Goal: Information Seeking & Learning: Learn about a topic

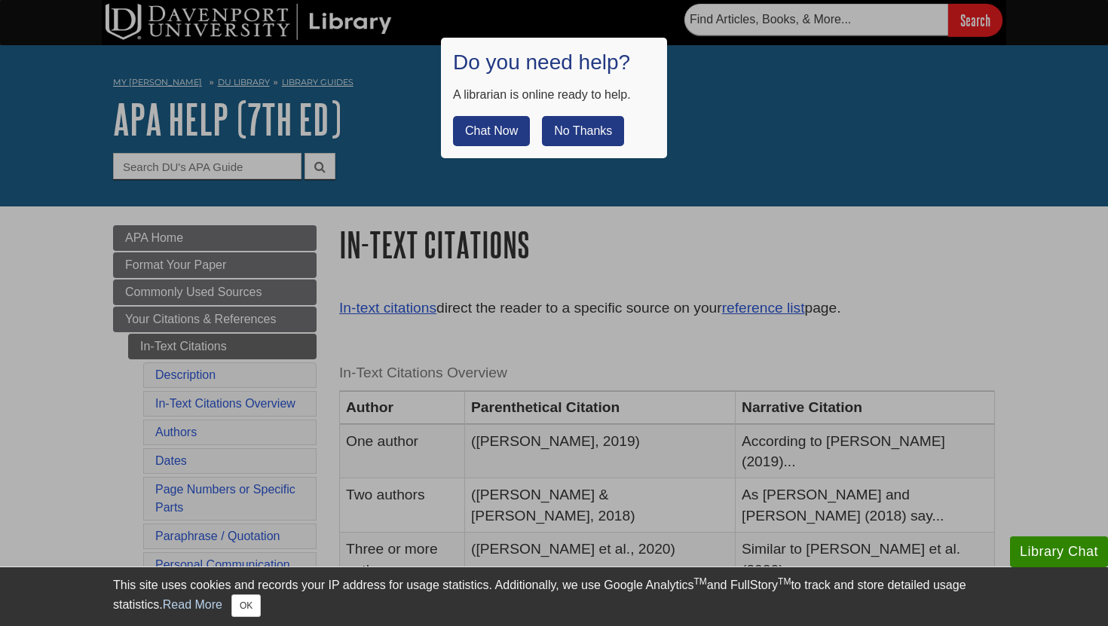
scroll to position [118, 0]
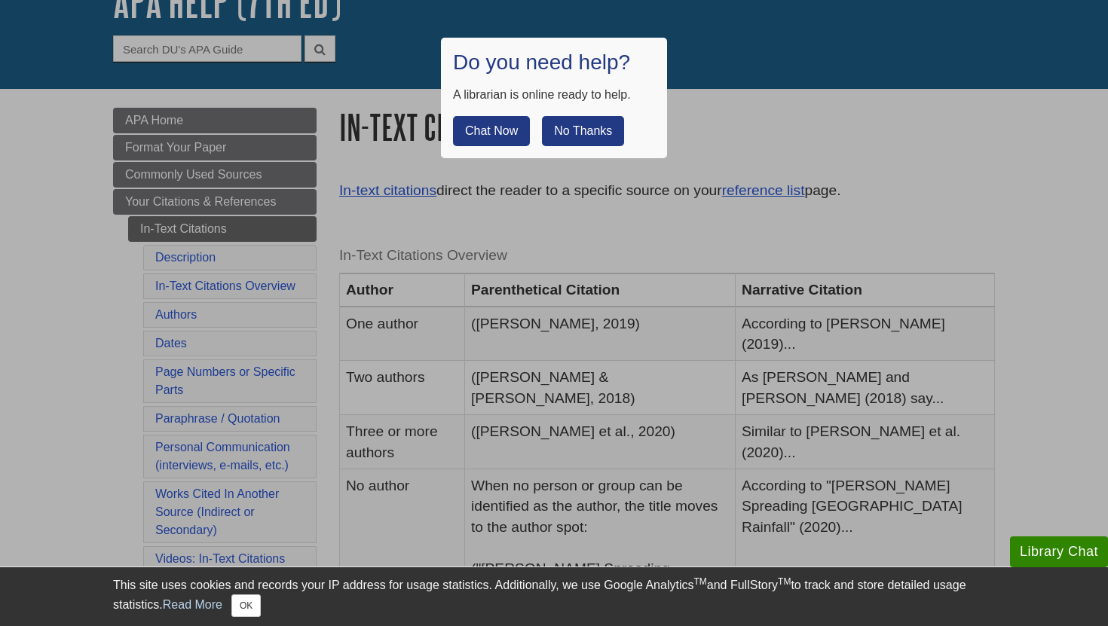
click at [571, 130] on button "No Thanks" at bounding box center [583, 131] width 82 height 30
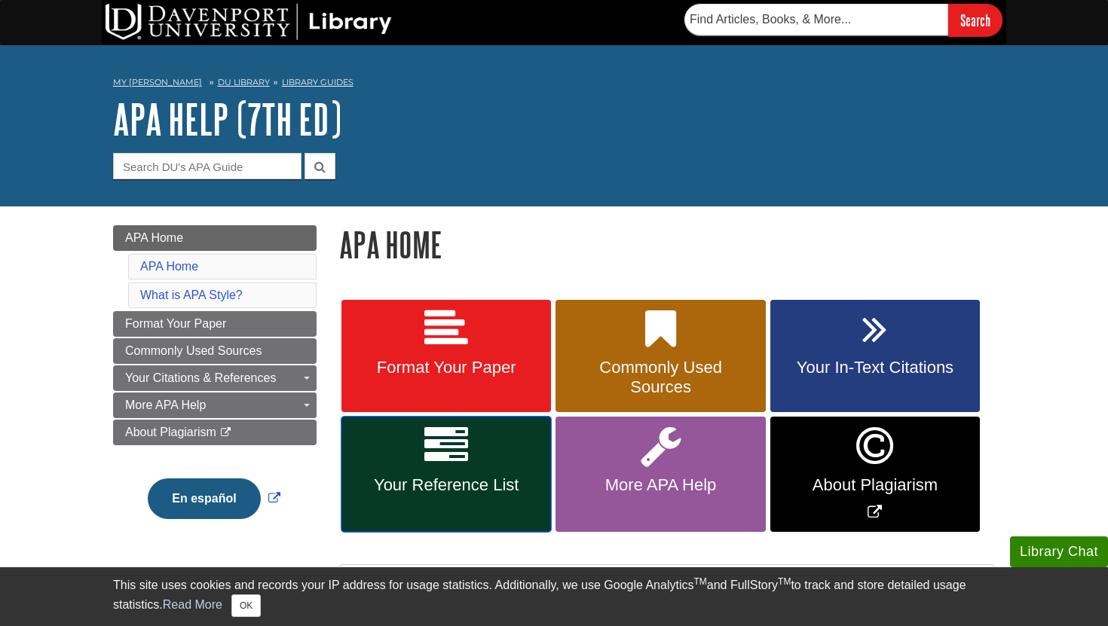
click at [476, 456] on link "Your Reference List" at bounding box center [445, 474] width 209 height 115
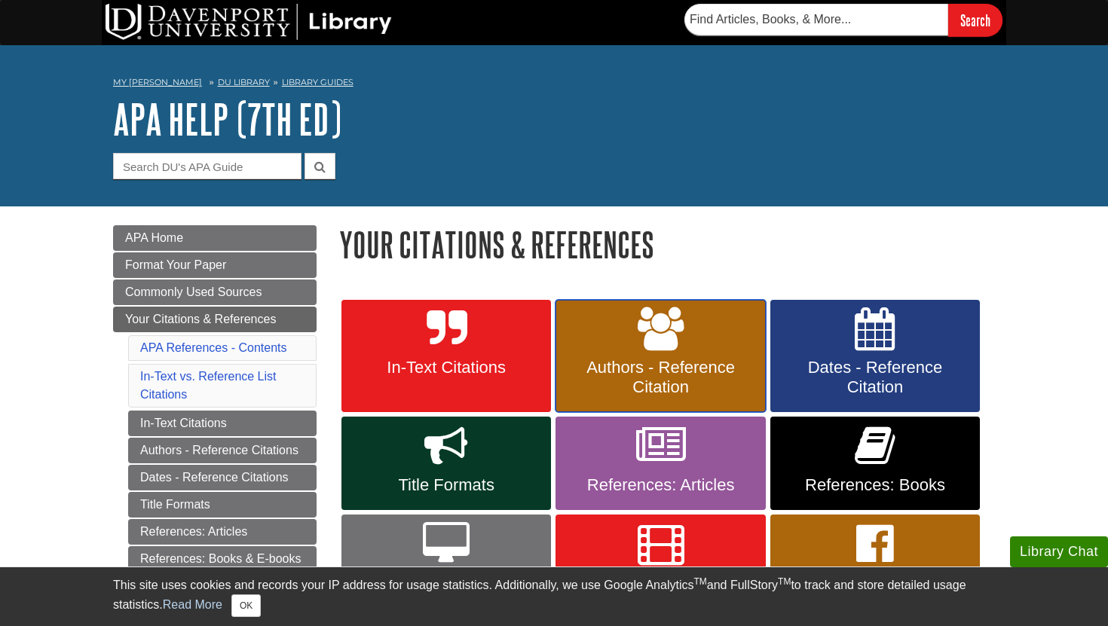
click at [705, 365] on span "Authors - Reference Citation" at bounding box center [660, 377] width 187 height 39
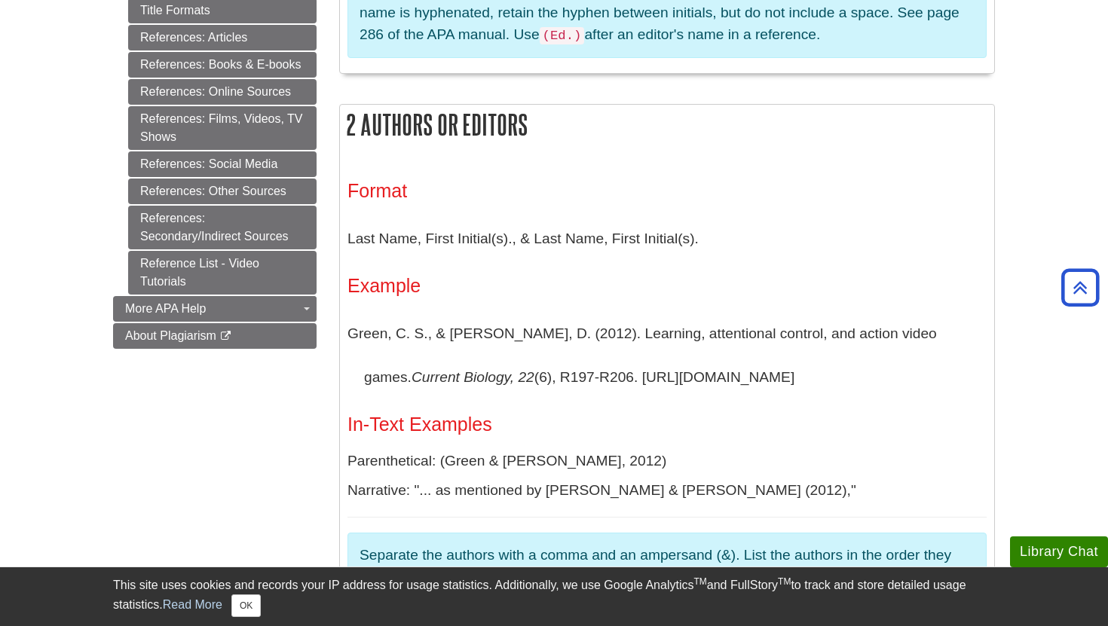
scroll to position [817, 0]
